Goal: Navigation & Orientation: Find specific page/section

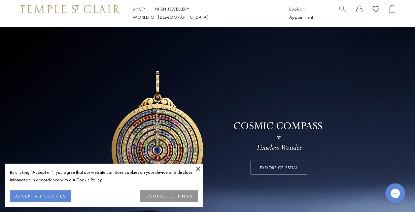
click at [203, 169] on link at bounding box center [207, 133] width 415 height 214
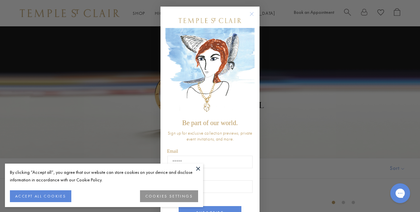
click at [250, 23] on div "POPUP Form" at bounding box center [209, 20] width 89 height 15
click at [252, 16] on icon "Close dialog" at bounding box center [251, 14] width 8 height 8
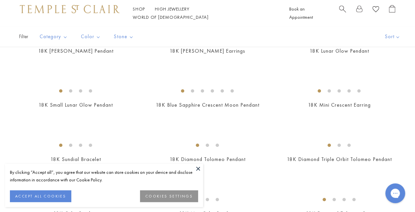
scroll to position [180, 0]
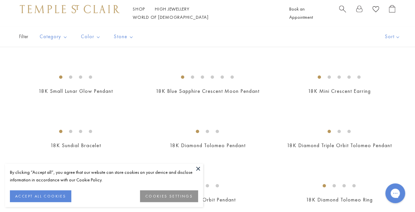
click at [44, 197] on button "ACCEPT ALL COOKIES" at bounding box center [40, 197] width 61 height 12
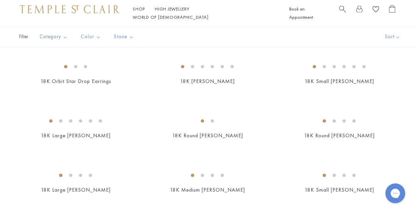
scroll to position [572, 0]
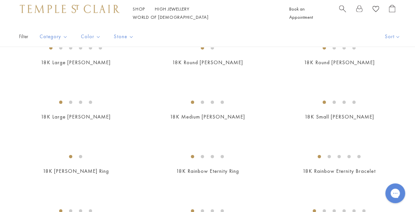
click at [44, 197] on div "New New New" at bounding box center [207, 13] width 415 height 925
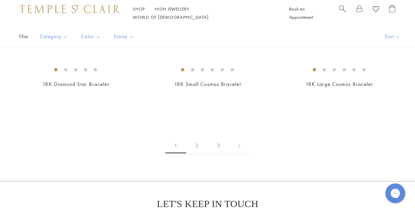
scroll to position [1004, 0]
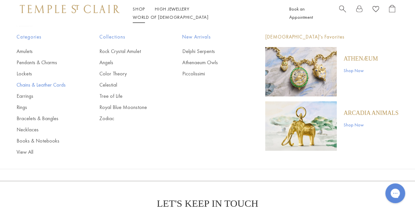
click at [43, 82] on link "Chains & Leather Cords" at bounding box center [44, 84] width 56 height 7
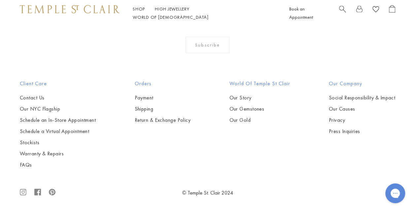
scroll to position [1240, 0]
click at [320, 3] on div "Shop Shop Categories Amulets Pendants & Charms Lockets Chains & Leather Cords E…" at bounding box center [207, 13] width 415 height 26
